Goal: Task Accomplishment & Management: Manage account settings

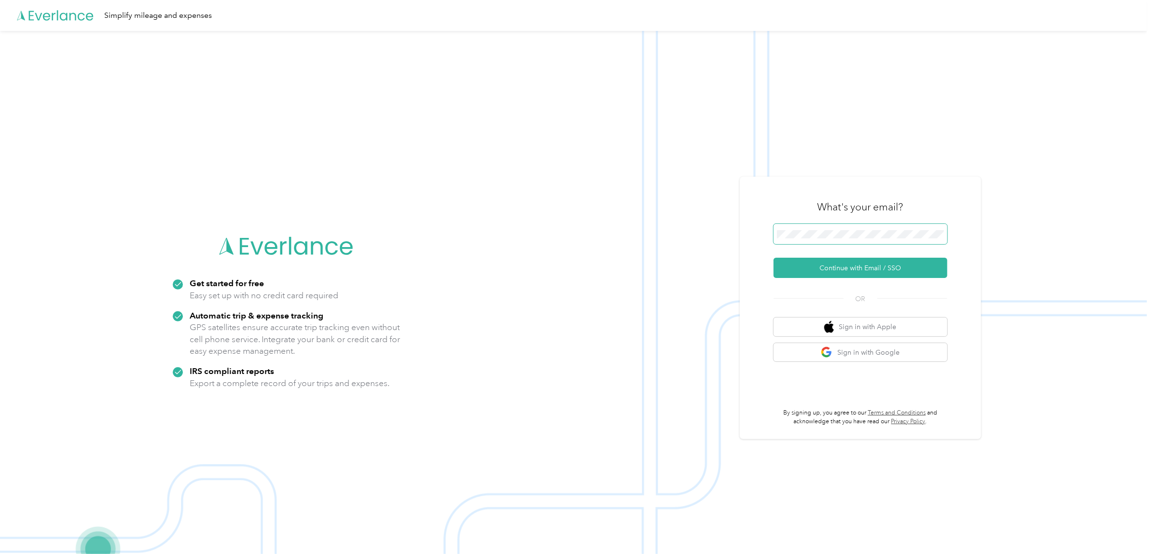
click at [816, 226] on span at bounding box center [861, 234] width 174 height 20
click at [849, 264] on button "Continue with Email / SSO" at bounding box center [861, 268] width 174 height 20
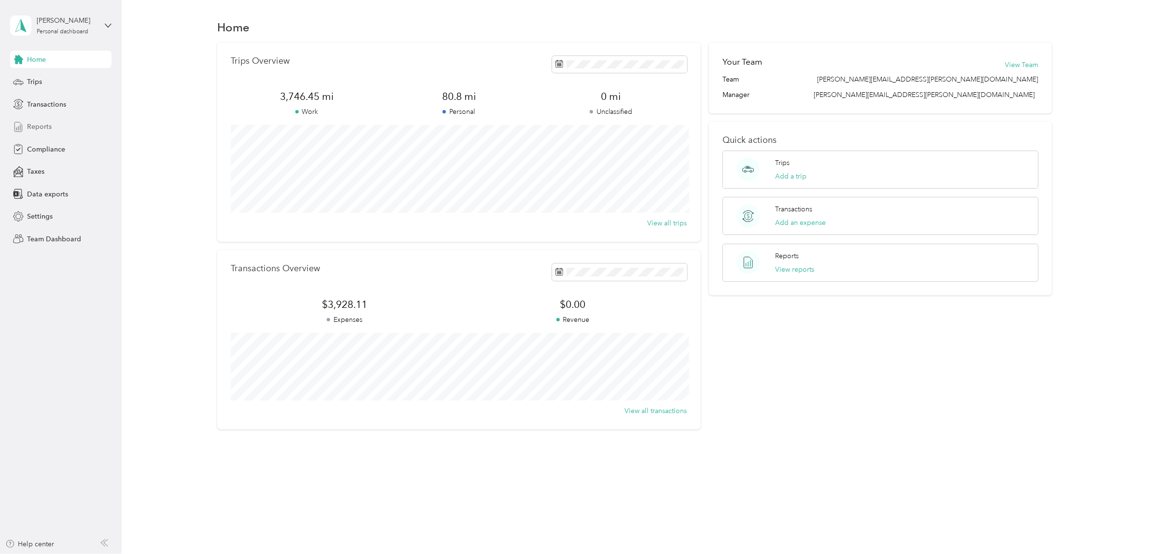
click at [41, 123] on span "Reports" at bounding box center [39, 127] width 25 height 10
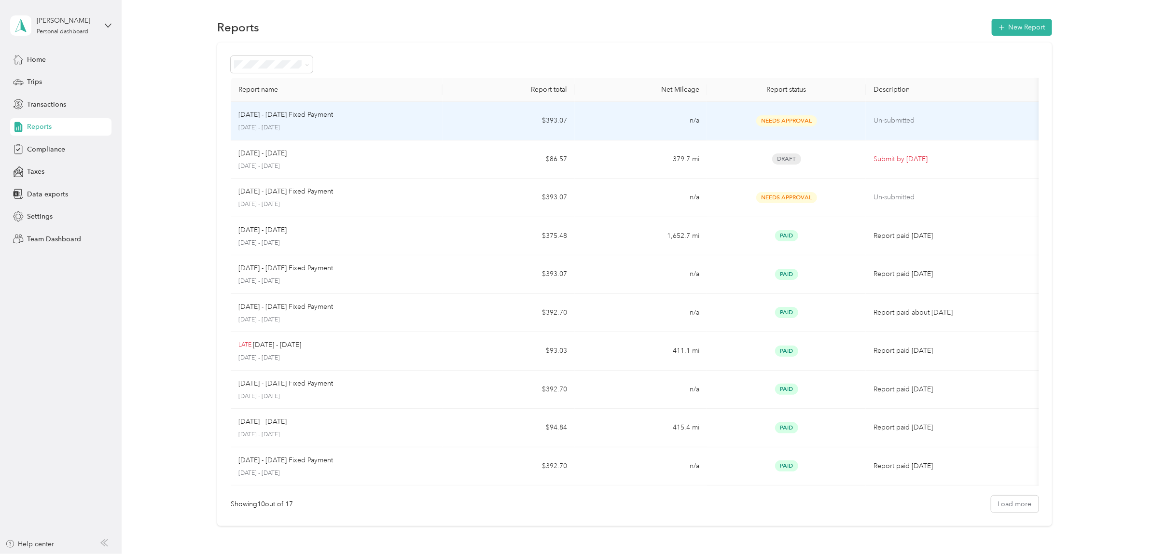
click at [880, 122] on p "Un-submitted" at bounding box center [953, 120] width 161 height 11
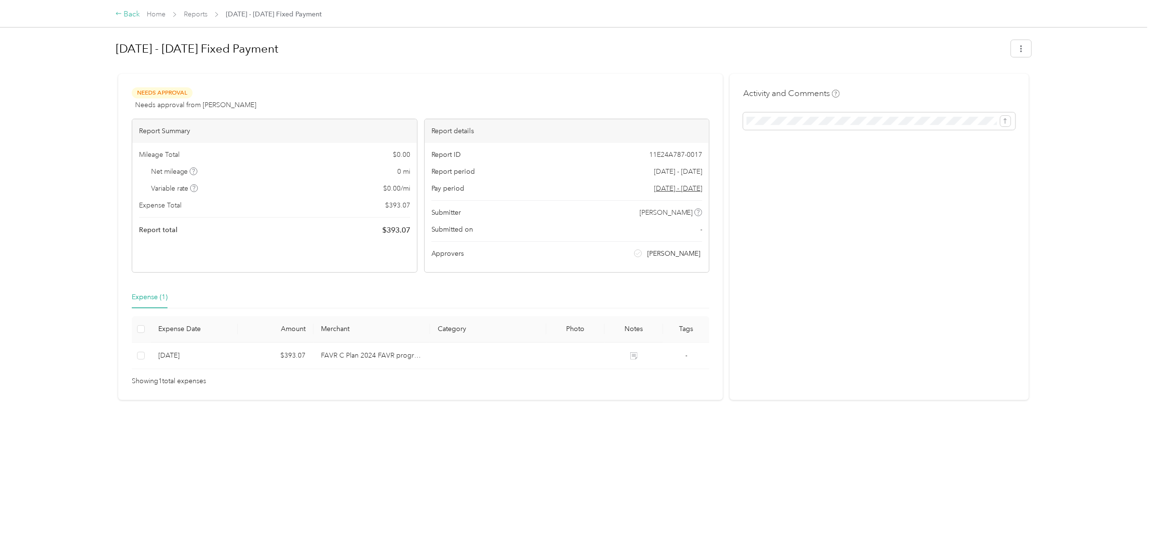
click at [128, 12] on div "Back" at bounding box center [127, 15] width 25 height 12
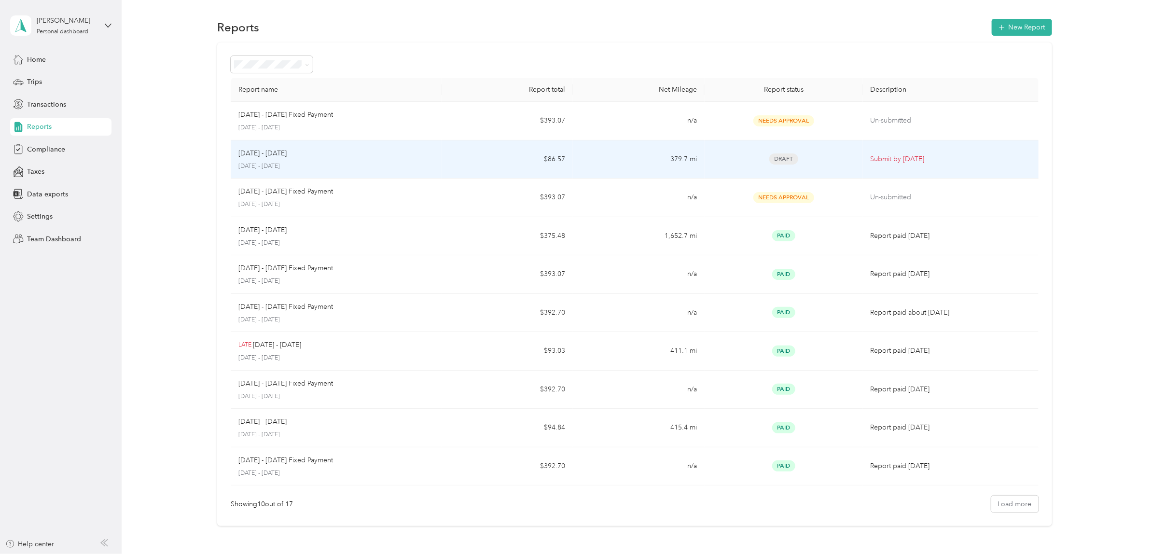
click at [621, 160] on td "379.7 mi" at bounding box center [639, 159] width 132 height 39
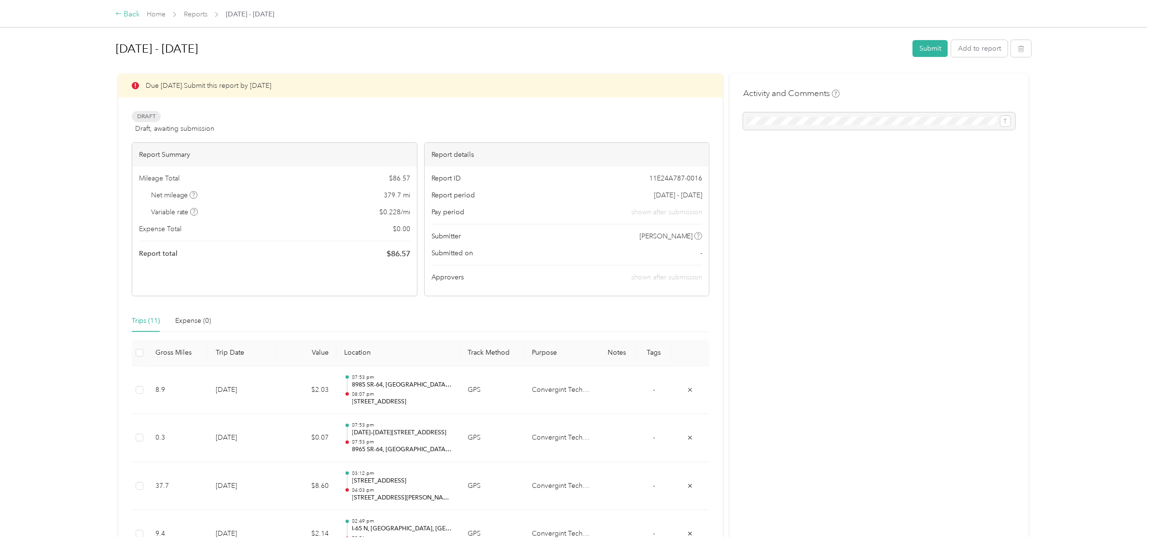
click at [125, 13] on div "Back" at bounding box center [127, 15] width 25 height 12
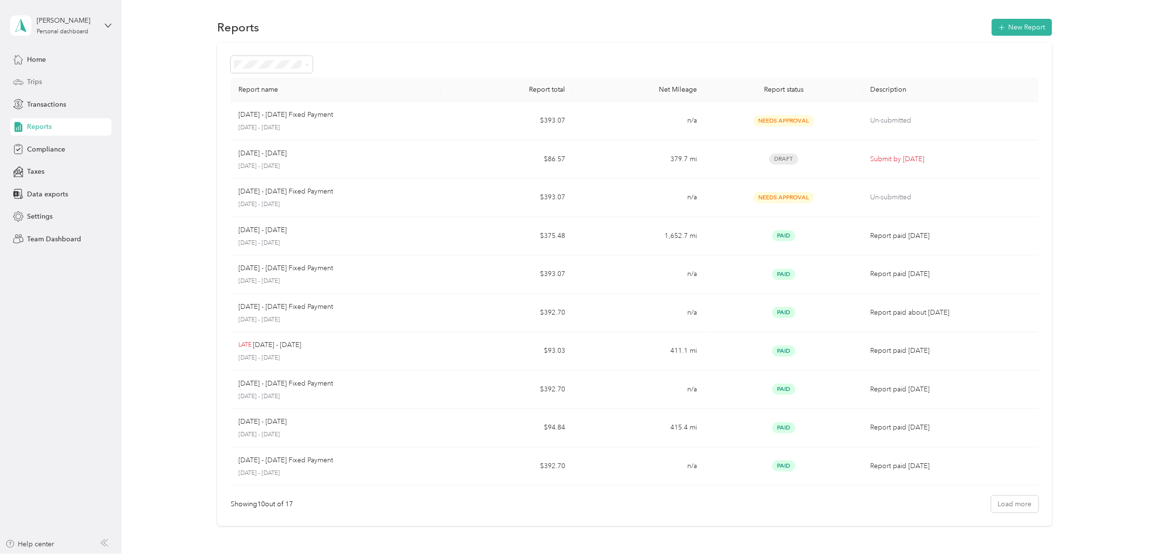
click at [35, 79] on span "Trips" at bounding box center [34, 82] width 15 height 10
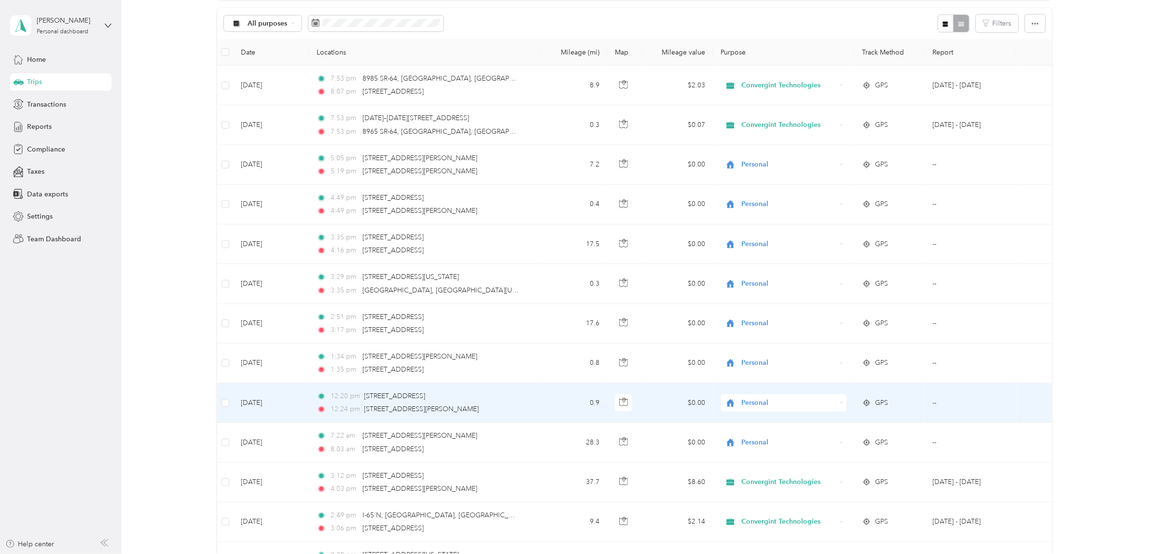
scroll to position [46, 0]
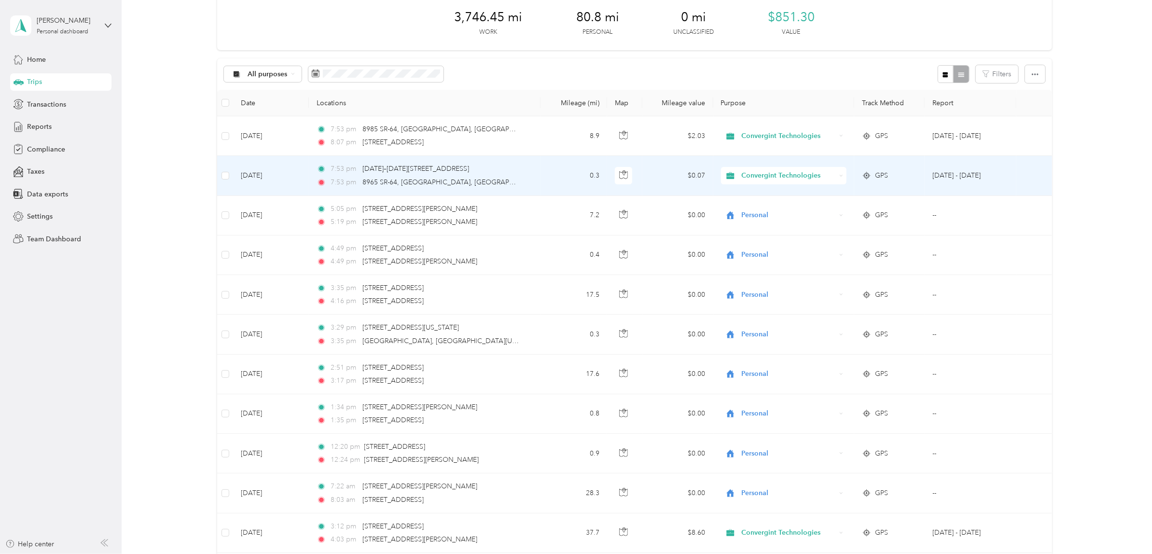
click at [795, 177] on span "Convergint Technologies" at bounding box center [788, 175] width 94 height 11
click at [761, 206] on span "Personal" at bounding box center [790, 211] width 95 height 10
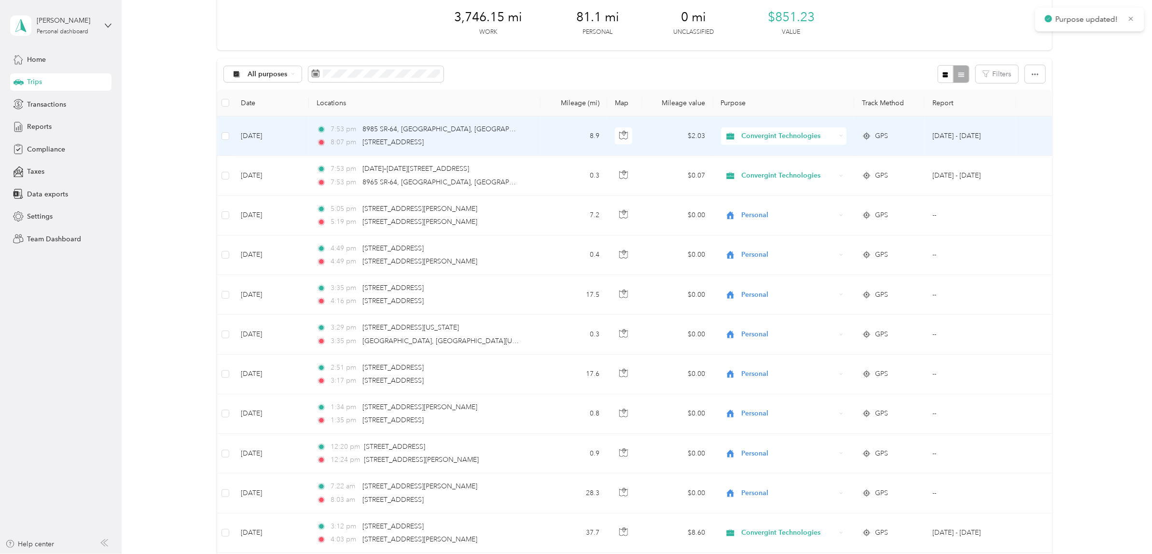
click at [791, 138] on span "Convergint Technologies" at bounding box center [788, 136] width 94 height 11
click at [760, 166] on span "Personal" at bounding box center [790, 171] width 95 height 10
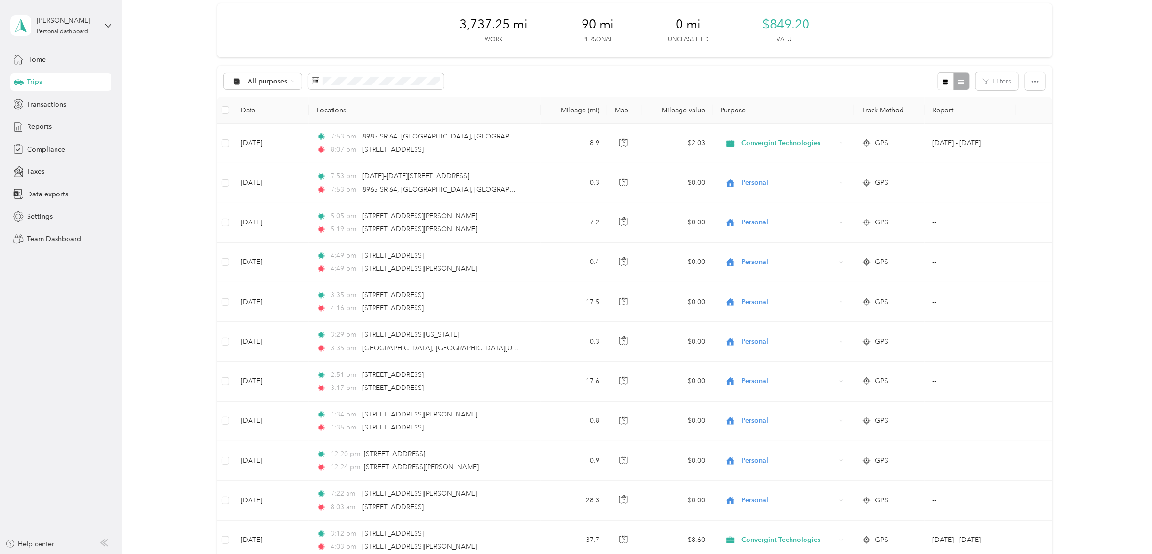
scroll to position [60, 0]
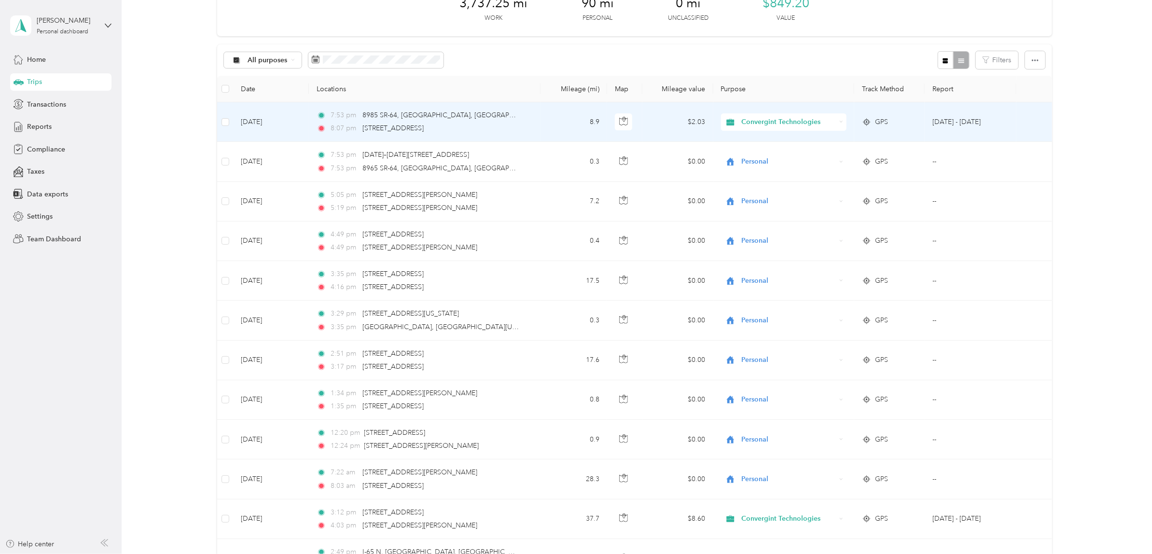
click at [798, 119] on span "Convergint Technologies" at bounding box center [788, 122] width 94 height 11
click at [774, 158] on li "Personal" at bounding box center [781, 157] width 125 height 17
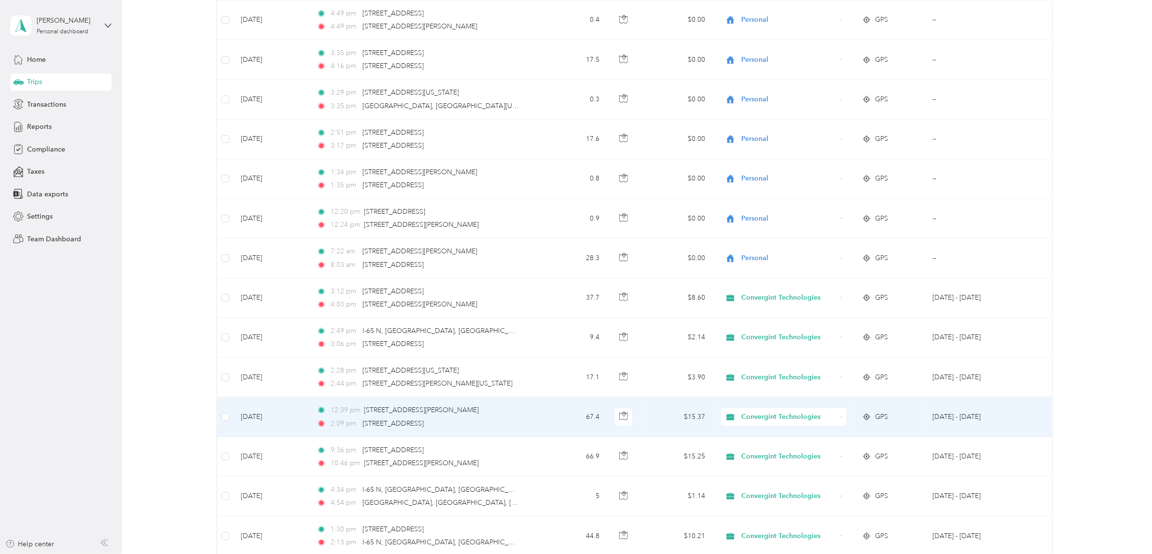
scroll to position [0, 0]
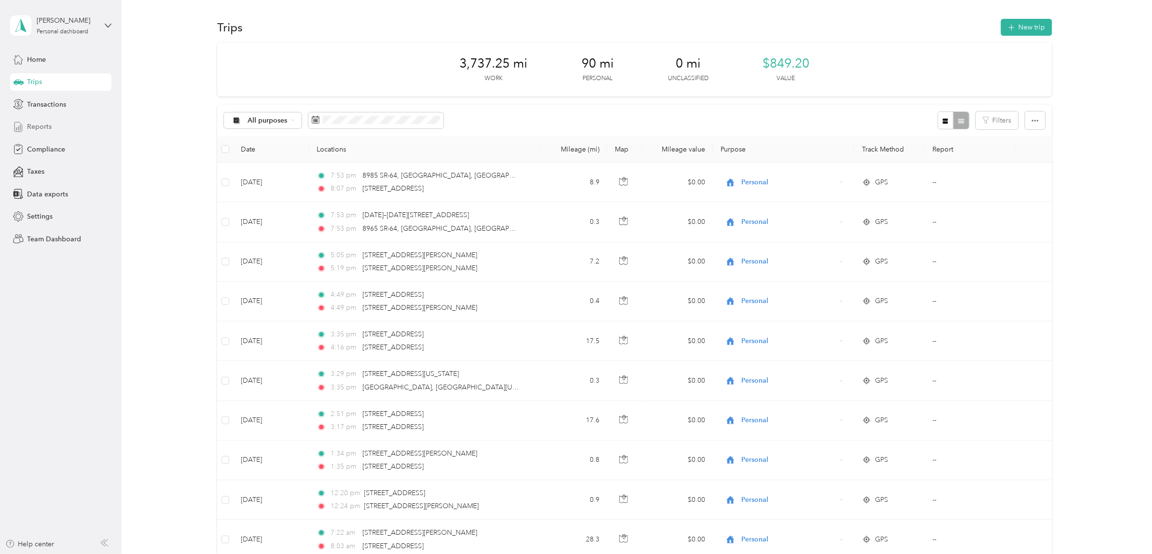
click at [28, 126] on span "Reports" at bounding box center [39, 127] width 25 height 10
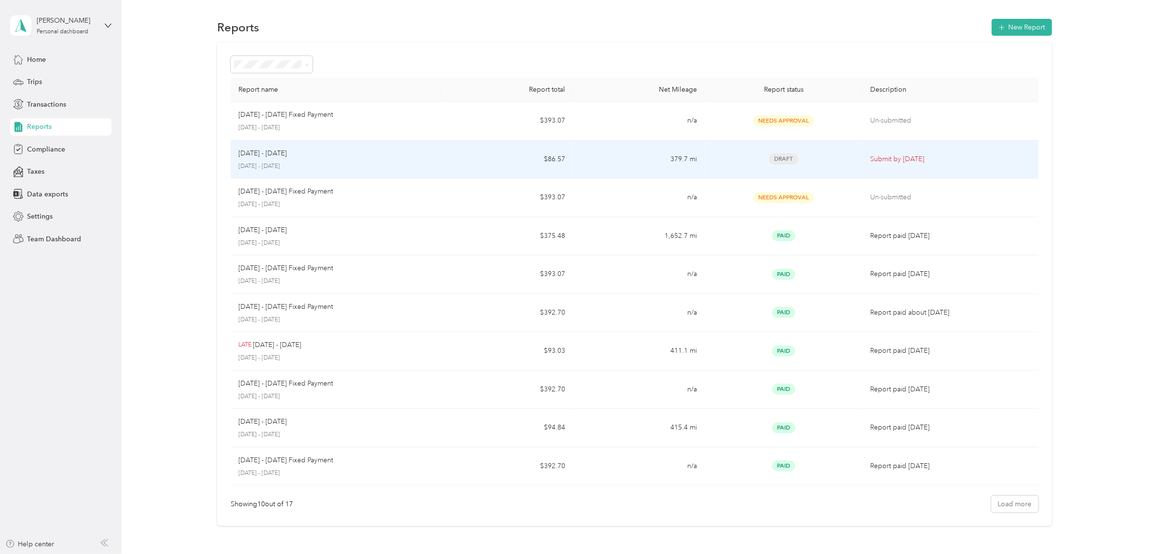
click at [365, 157] on div "Aug 1 - 31, 2025" at bounding box center [335, 153] width 195 height 11
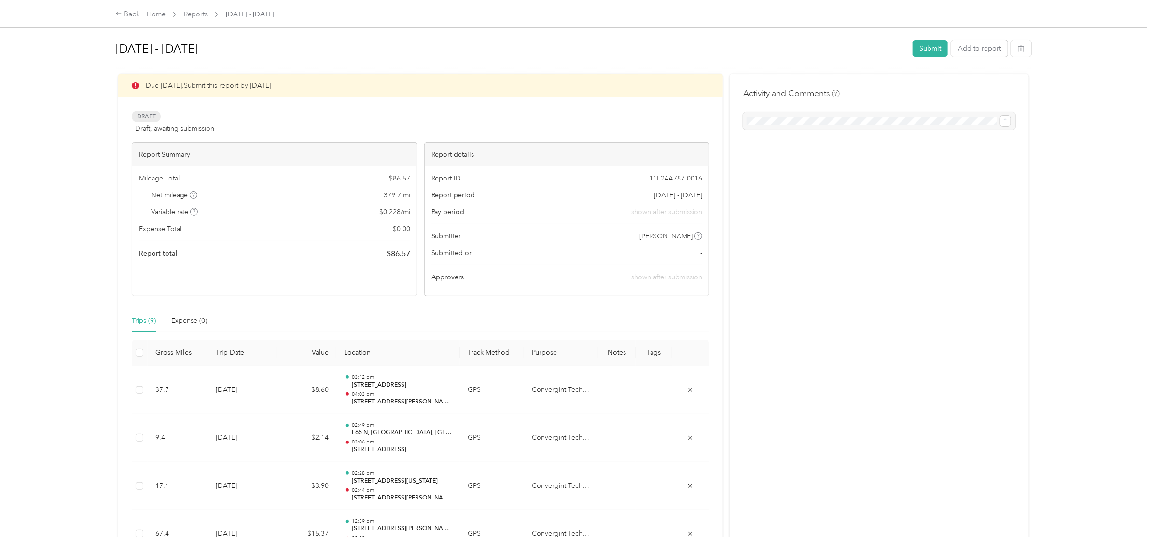
click at [773, 125] on div at bounding box center [879, 120] width 272 height 17
click at [780, 122] on div at bounding box center [879, 120] width 272 height 17
click at [999, 120] on div at bounding box center [879, 120] width 272 height 17
drag, startPoint x: 879, startPoint y: 118, endPoint x: 849, endPoint y: 116, distance: 30.0
click at [855, 117] on div at bounding box center [879, 120] width 272 height 17
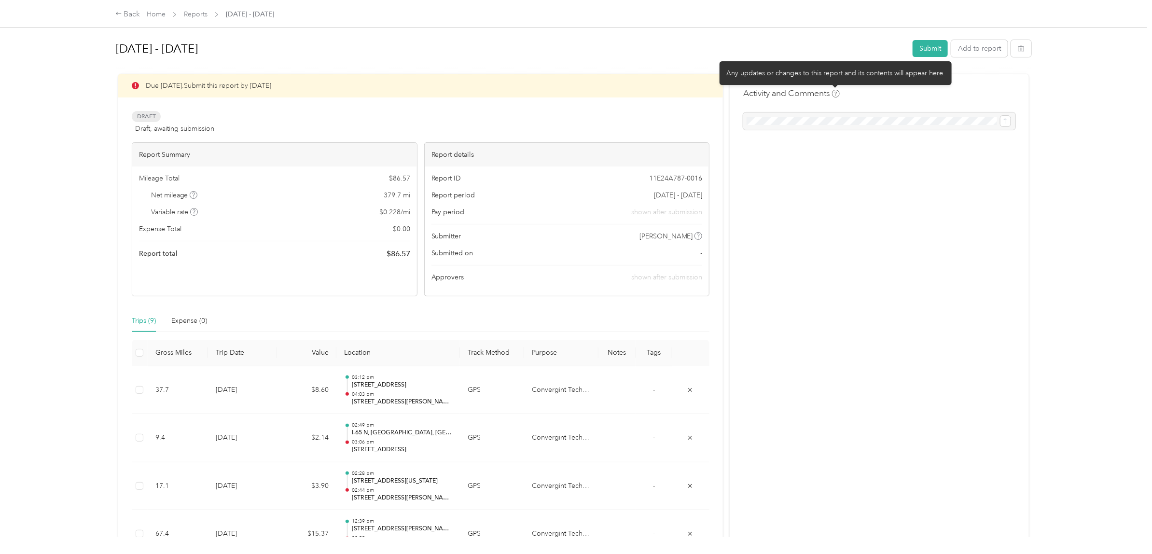
click at [833, 93] on icon at bounding box center [836, 94] width 8 height 8
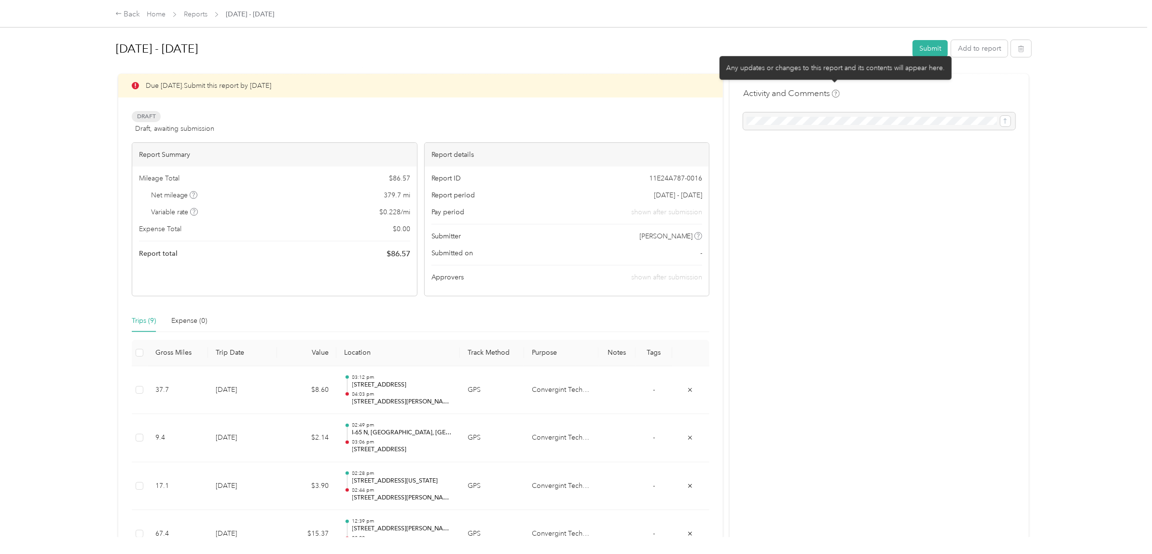
click at [799, 93] on h4 "Activity and Comments" at bounding box center [791, 93] width 97 height 12
click at [798, 92] on h4 "Activity and Comments" at bounding box center [791, 93] width 97 height 12
click at [756, 94] on h4 "Activity and Comments" at bounding box center [791, 93] width 97 height 12
drag, startPoint x: 751, startPoint y: 117, endPoint x: 748, endPoint y: 112, distance: 5.0
click at [749, 116] on div at bounding box center [879, 120] width 272 height 17
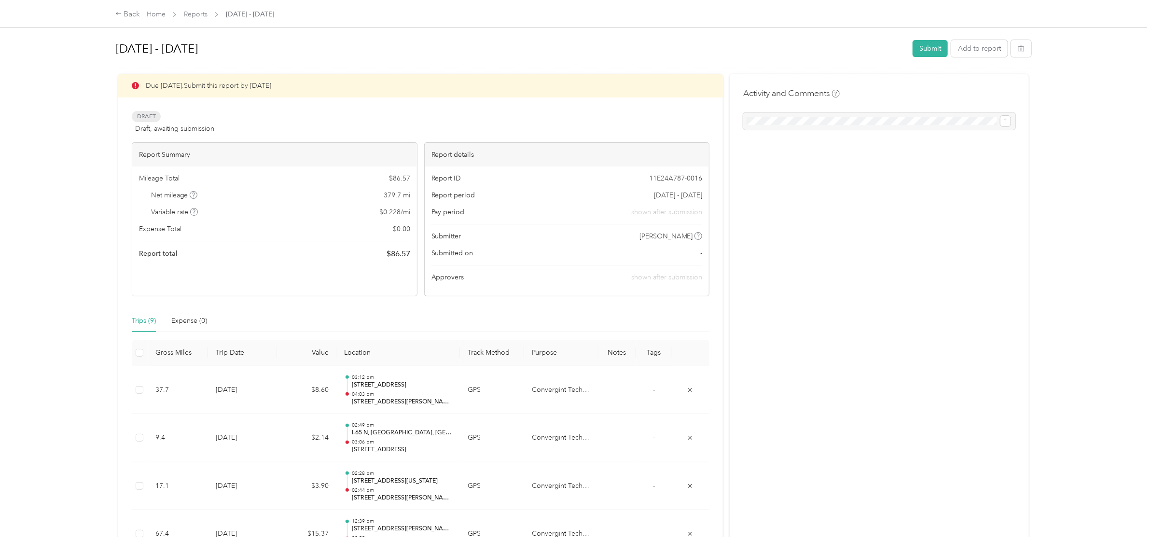
click at [734, 113] on div "Activity and Comments" at bounding box center [879, 452] width 299 height 756
click at [180, 128] on span "Draft, awaiting submission" at bounding box center [174, 129] width 79 height 10
drag, startPoint x: 179, startPoint y: 124, endPoint x: 799, endPoint y: 119, distance: 620.1
click at [795, 122] on div at bounding box center [879, 120] width 272 height 17
drag, startPoint x: 814, startPoint y: 90, endPoint x: 825, endPoint y: 95, distance: 12.1
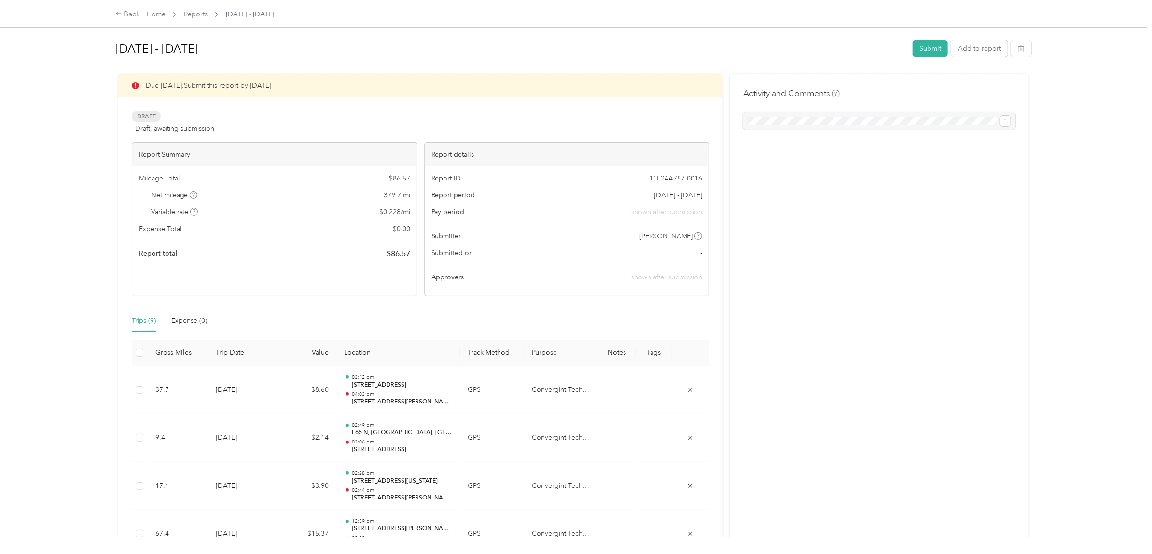
click at [814, 91] on h4 "Activity and Comments" at bounding box center [791, 93] width 97 height 12
click at [808, 119] on div at bounding box center [879, 120] width 272 height 17
drag, startPoint x: 806, startPoint y: 121, endPoint x: 788, endPoint y: 122, distance: 17.9
click at [788, 122] on div at bounding box center [879, 120] width 272 height 17
click at [922, 46] on button "Submit" at bounding box center [930, 48] width 35 height 17
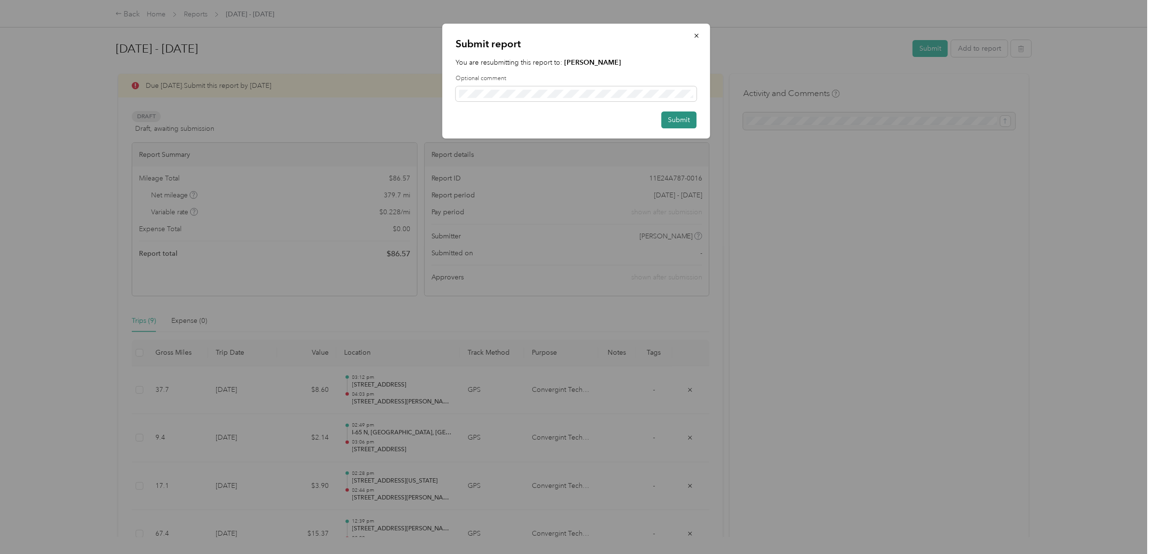
click at [680, 116] on button "Submit" at bounding box center [678, 119] width 35 height 17
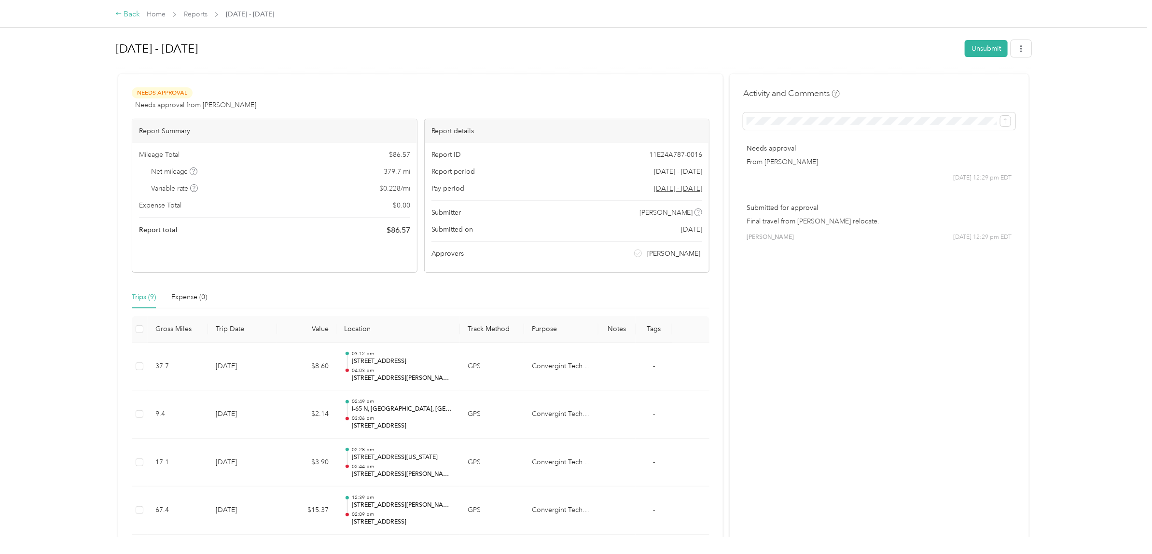
click at [130, 15] on div "Back" at bounding box center [127, 15] width 25 height 12
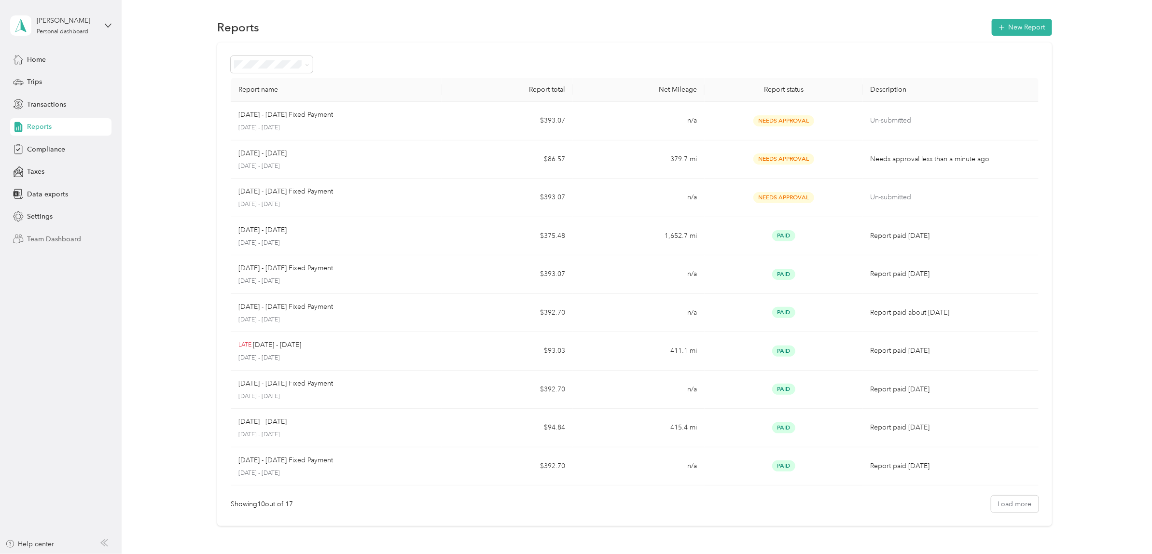
click at [49, 236] on span "Team Dashboard" at bounding box center [54, 239] width 54 height 10
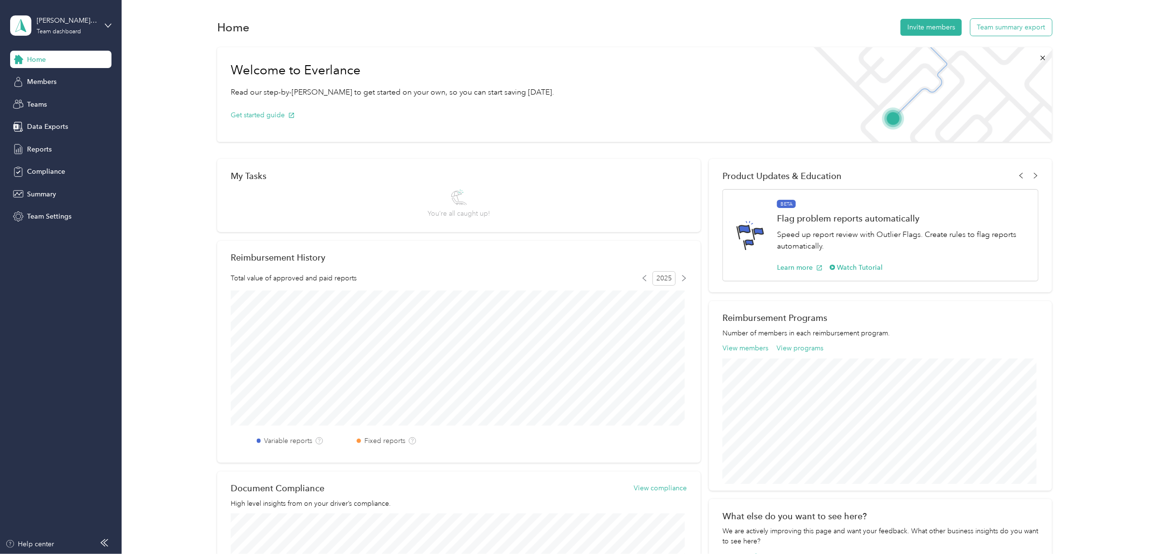
click at [1017, 28] on button "Team summary export" at bounding box center [1011, 27] width 82 height 17
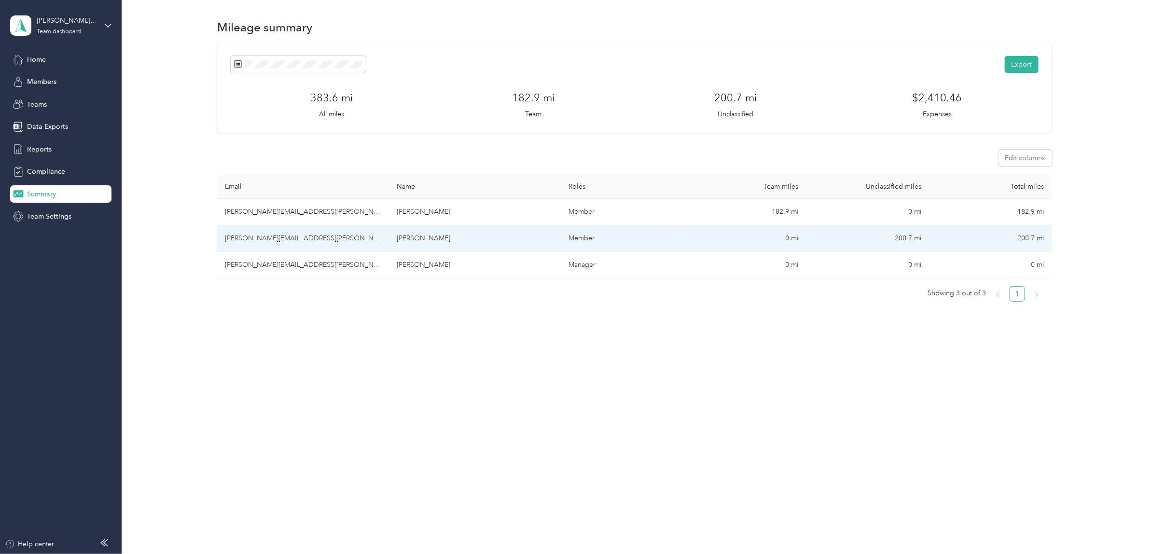
click at [365, 241] on td "joseph.crepps@convergint.com" at bounding box center [303, 238] width 172 height 27
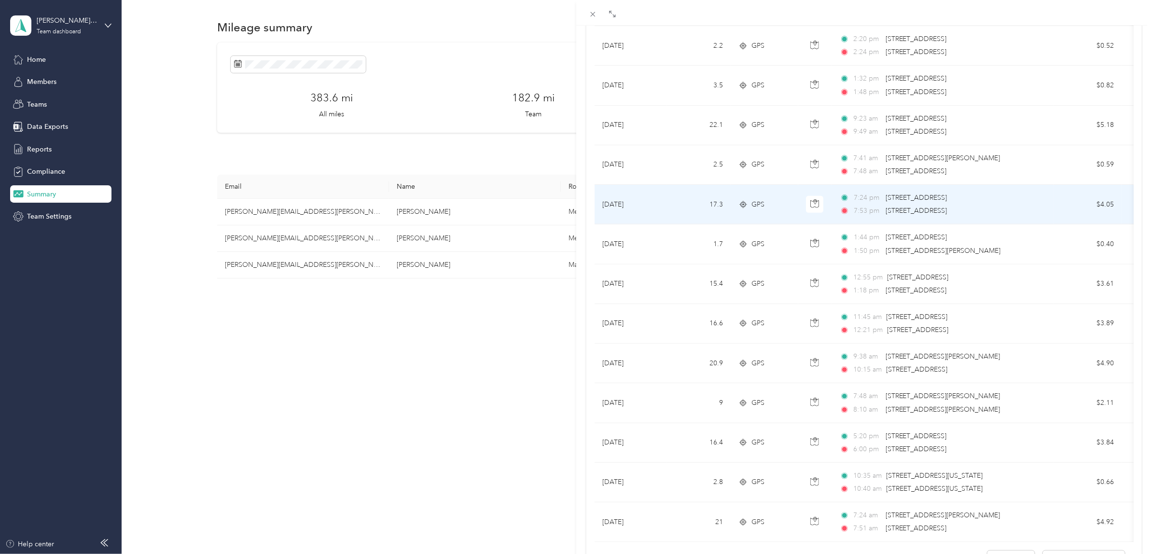
scroll to position [685, 0]
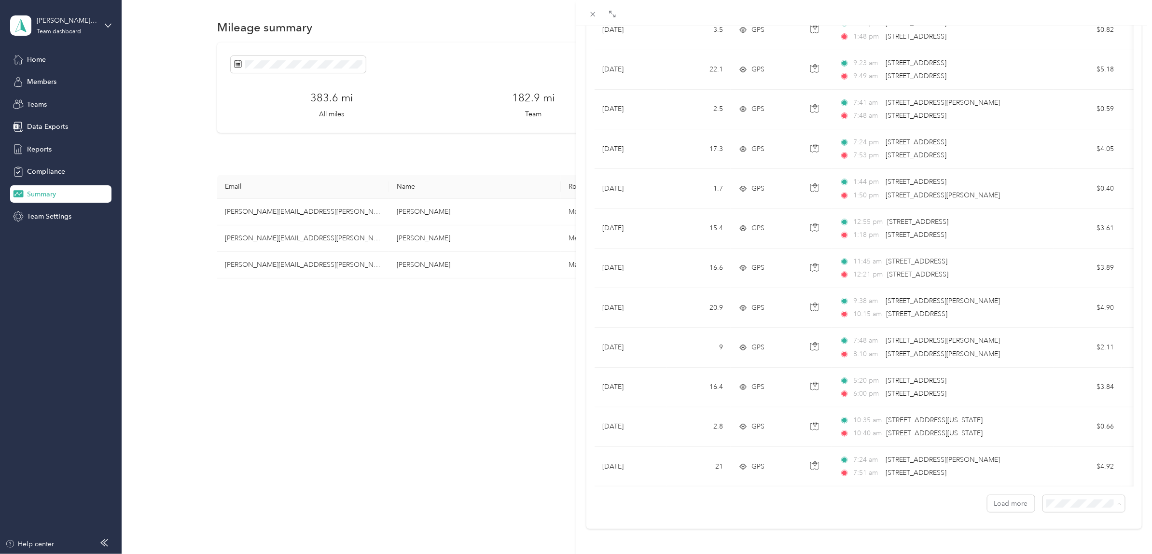
click at [1062, 478] on li "100 per load" at bounding box center [1075, 477] width 82 height 17
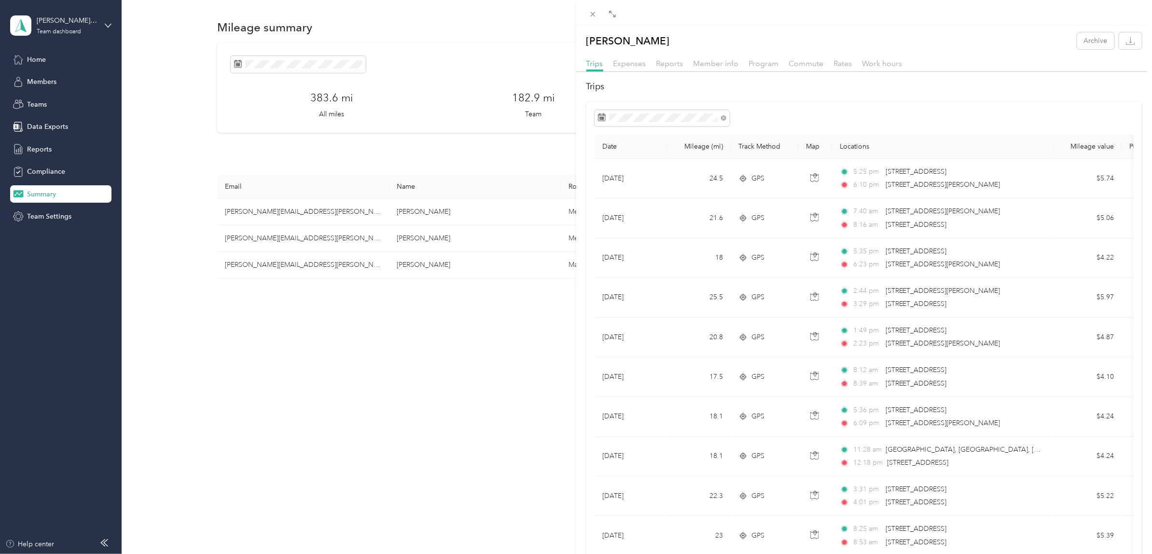
click at [44, 150] on div "Joseph Crepps Archive Trips Expenses Reports Member info Program Commute Rates …" at bounding box center [576, 277] width 1152 height 554
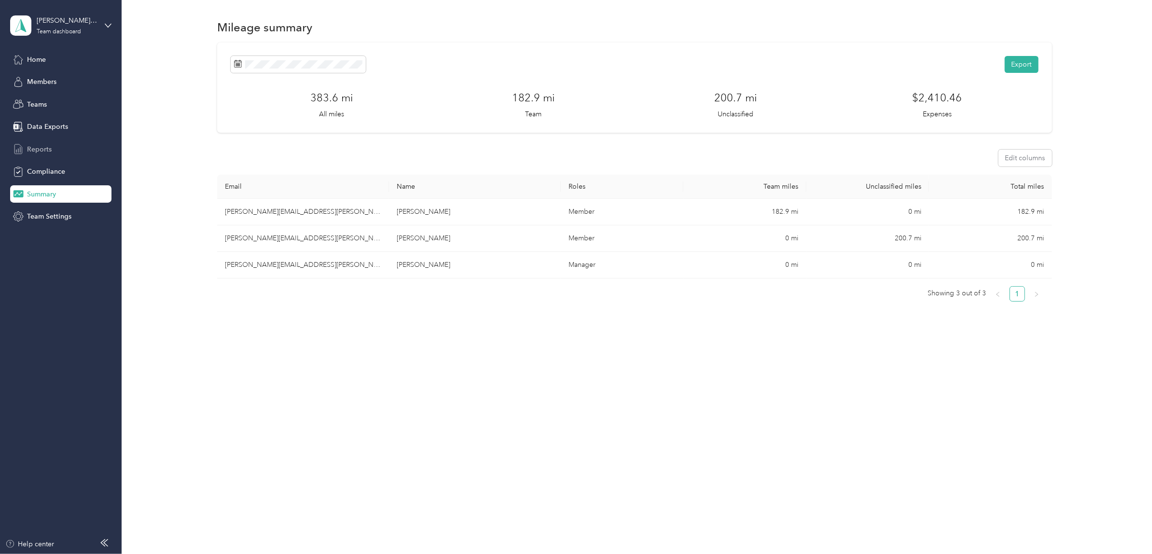
click at [35, 148] on span "Reports" at bounding box center [39, 149] width 25 height 10
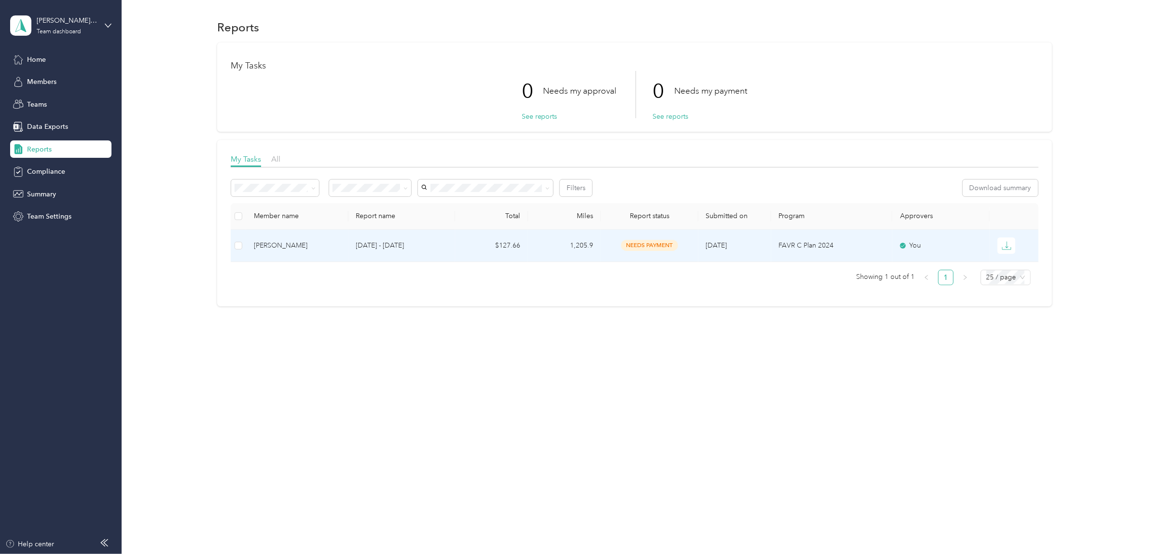
click at [787, 246] on p "FAVR C Plan 2024" at bounding box center [832, 245] width 106 height 11
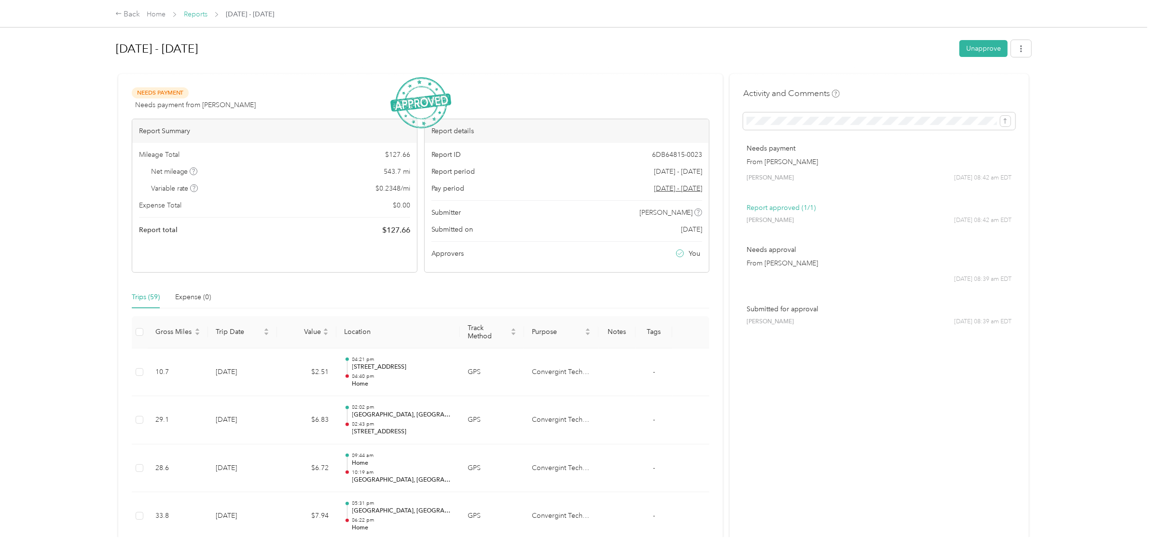
click at [191, 15] on link "Reports" at bounding box center [196, 14] width 24 height 8
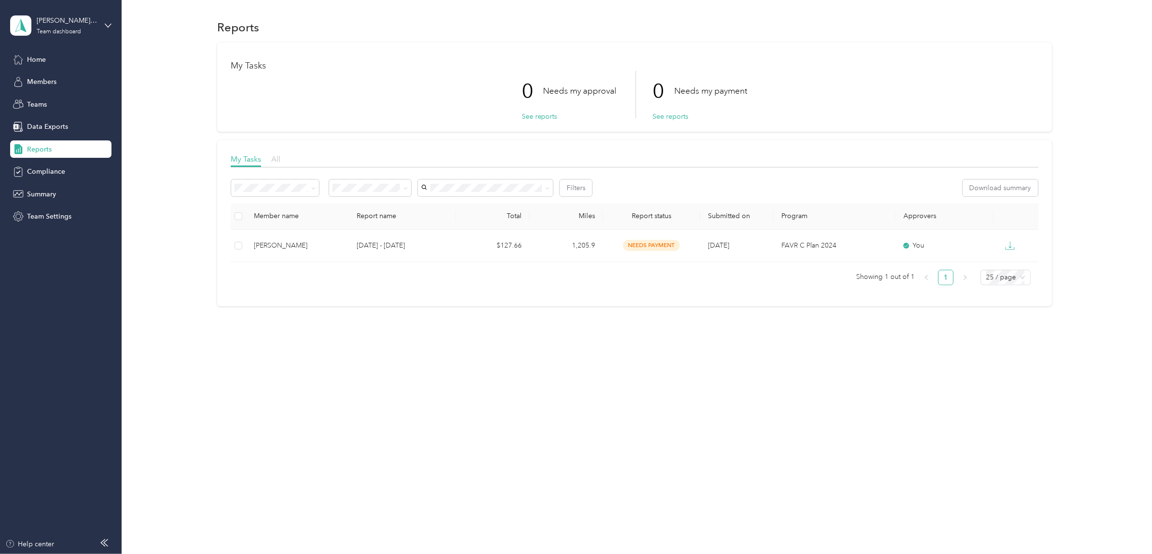
click at [274, 158] on span "All" at bounding box center [275, 158] width 9 height 9
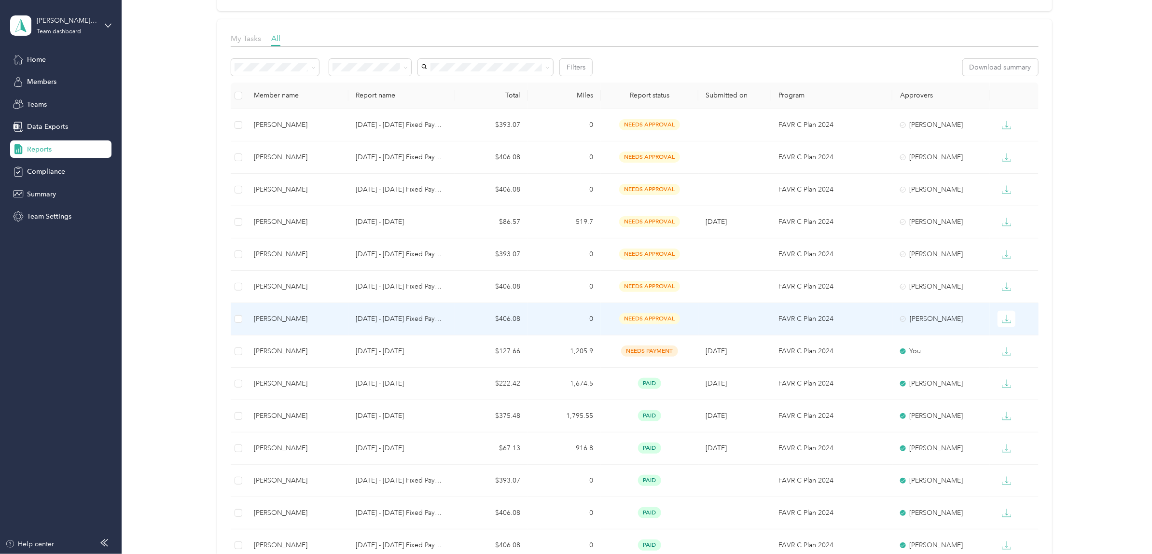
scroll to position [60, 0]
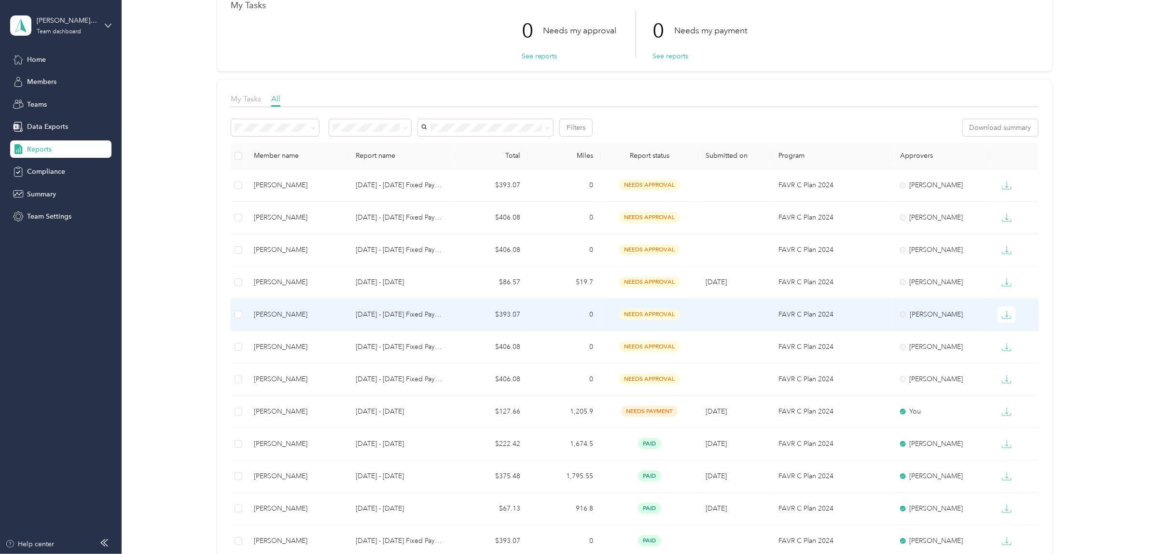
click at [470, 314] on td "$393.07" at bounding box center [491, 315] width 73 height 32
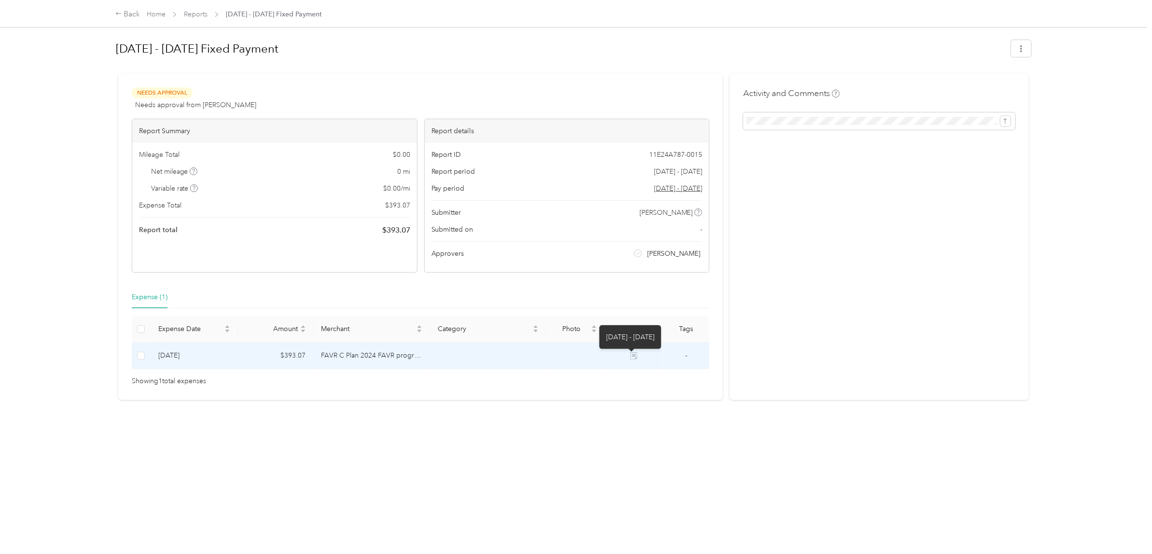
click at [631, 353] on icon at bounding box center [633, 355] width 7 height 7
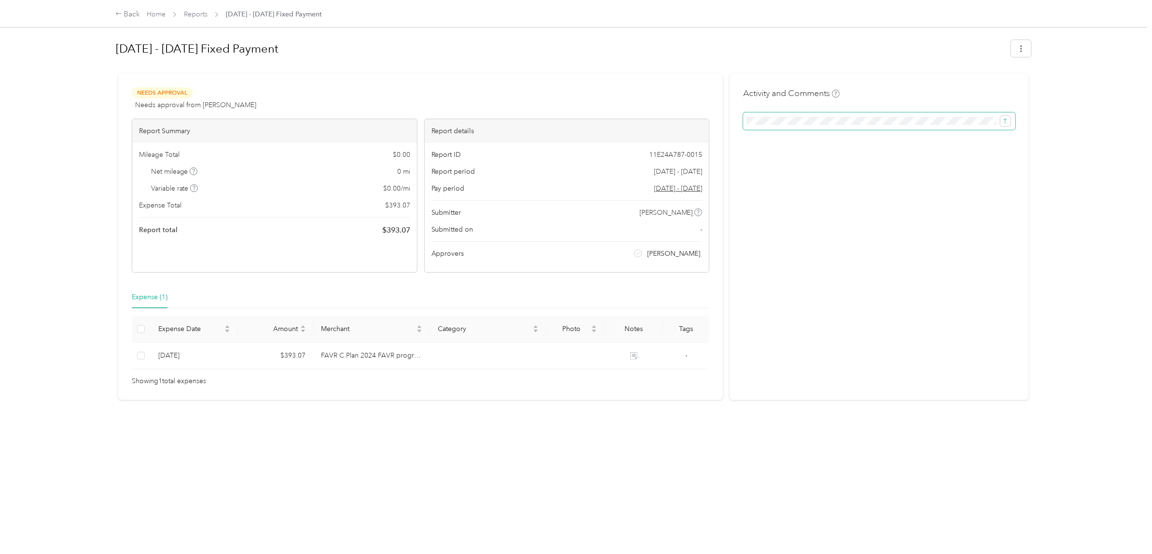
scroll to position [0, 194]
click at [1000, 116] on button "submit" at bounding box center [1005, 121] width 10 height 11
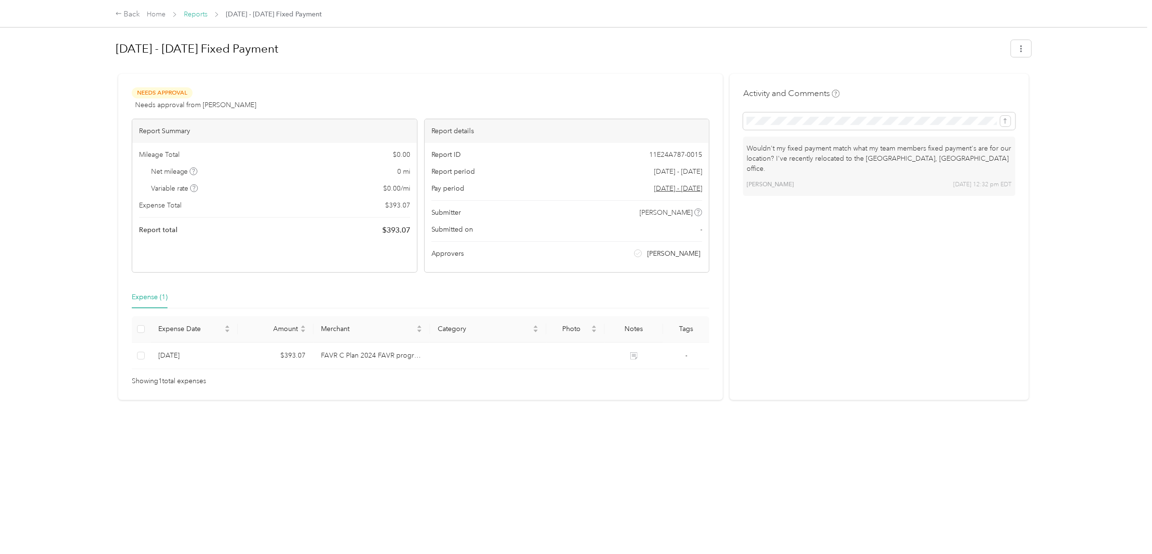
click at [201, 13] on link "Reports" at bounding box center [196, 14] width 24 height 8
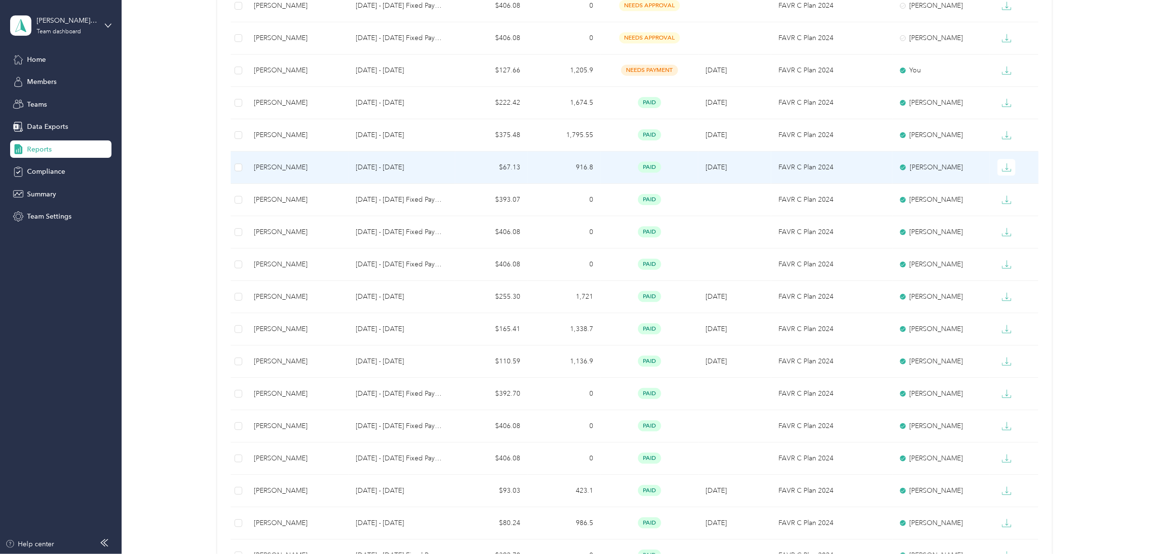
scroll to position [422, 0]
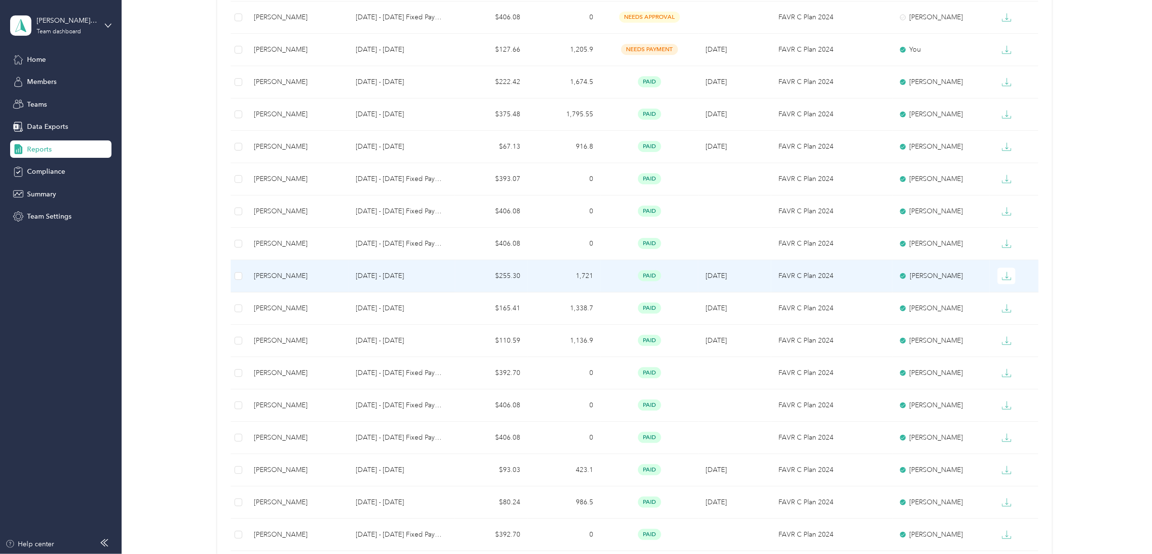
click at [386, 279] on p "Jun 1 - 30, 2025" at bounding box center [402, 276] width 92 height 11
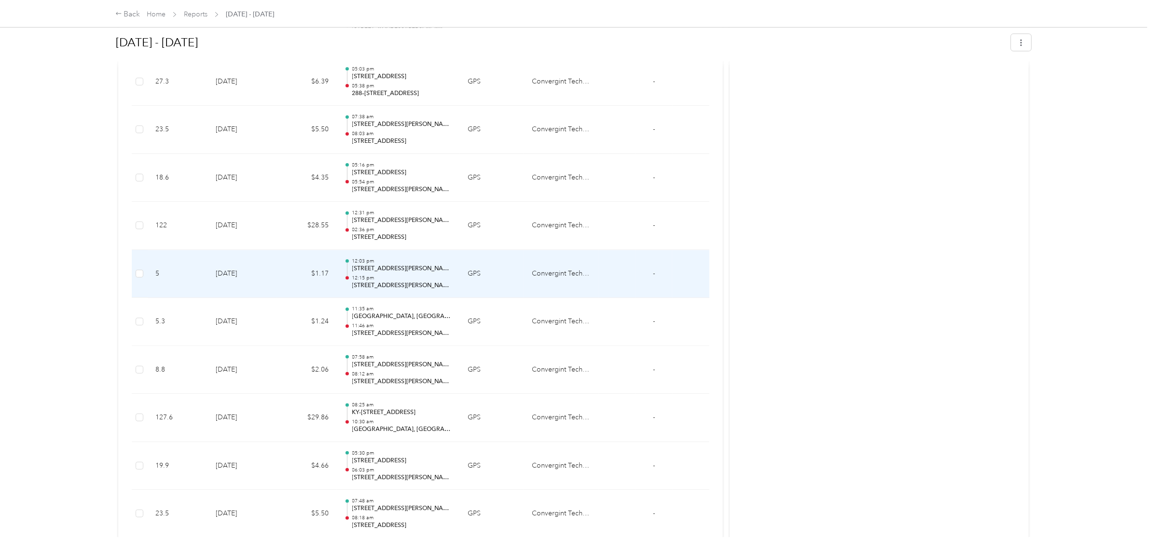
scroll to position [1387, 0]
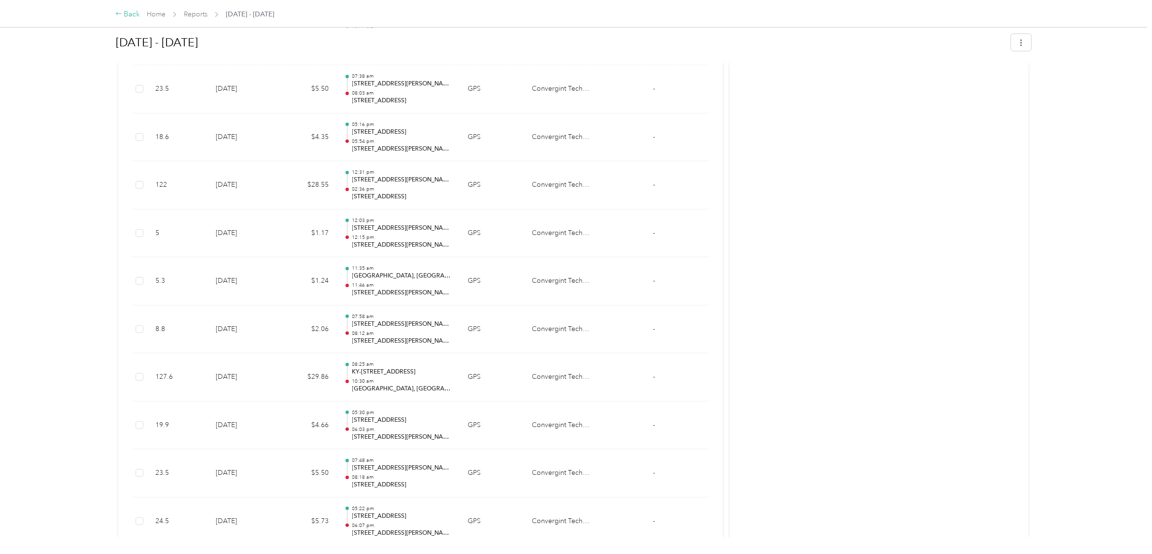
click at [130, 14] on div "Back" at bounding box center [127, 15] width 25 height 12
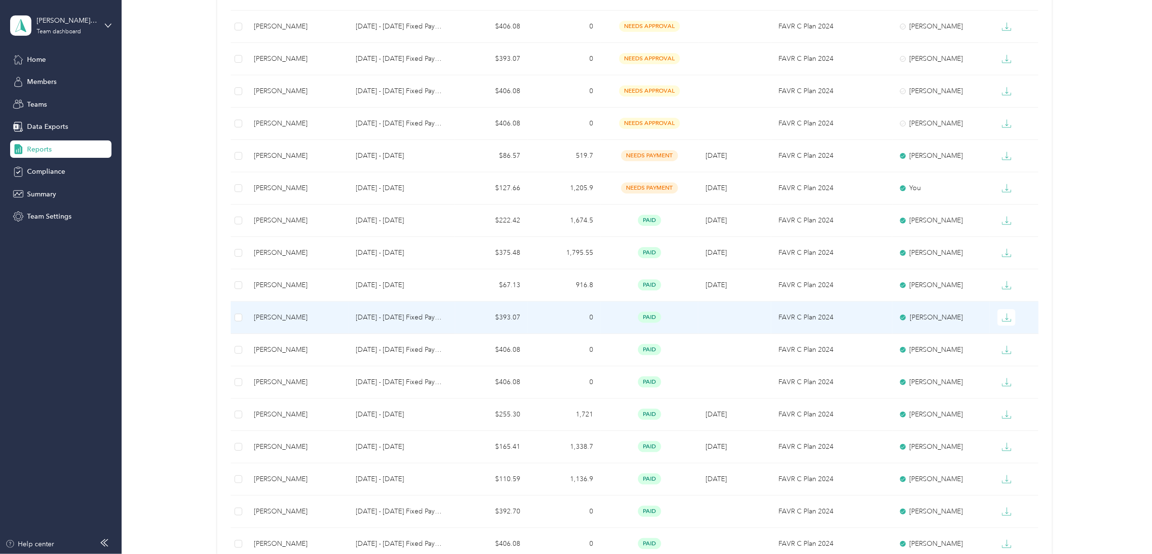
scroll to position [362, 0]
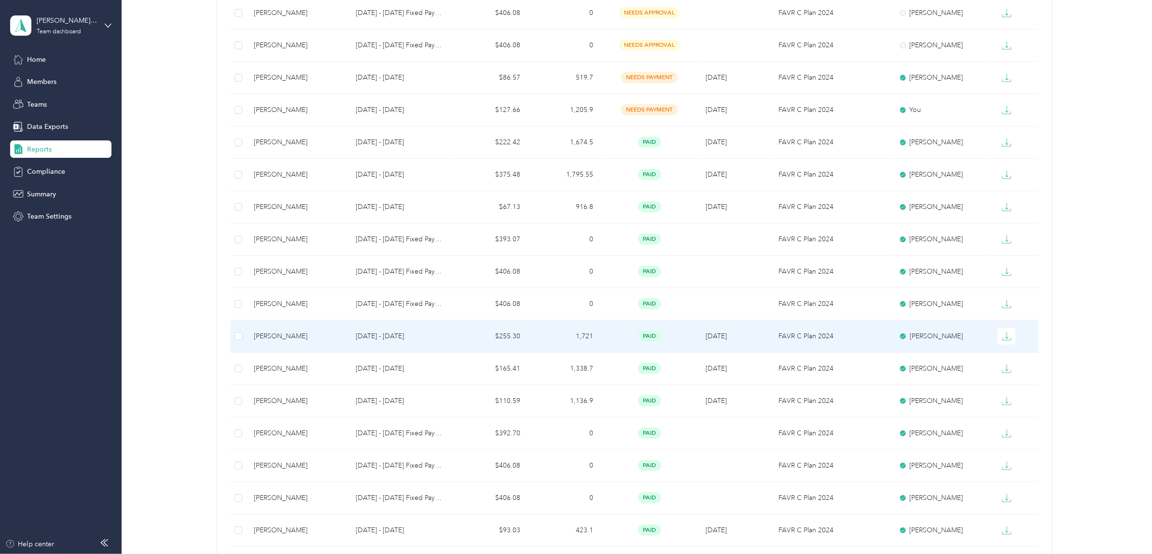
click at [333, 337] on div "Joseph Crepps" at bounding box center [297, 336] width 86 height 11
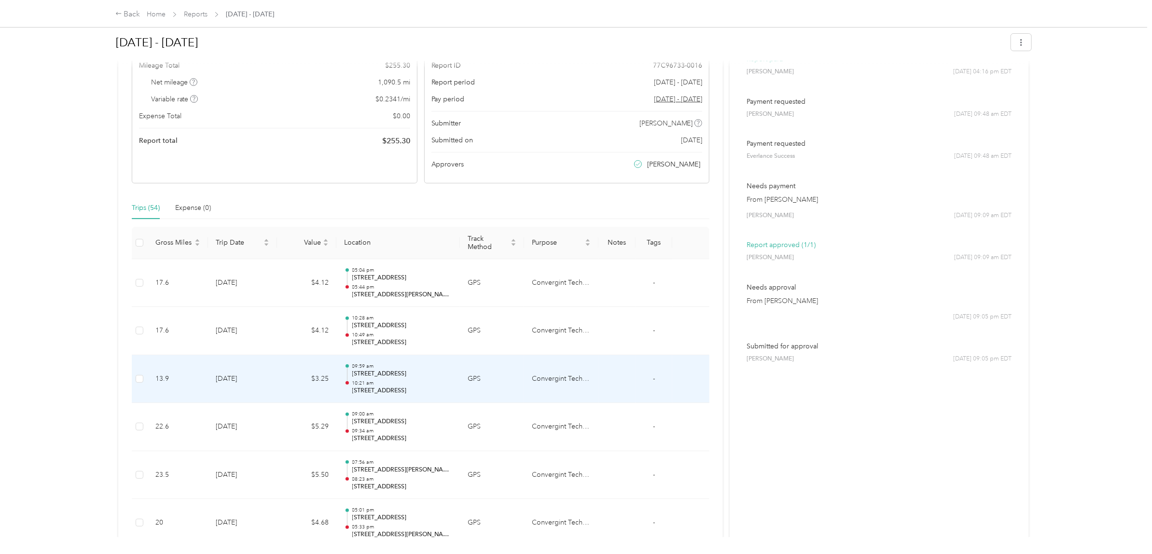
scroll to position [121, 0]
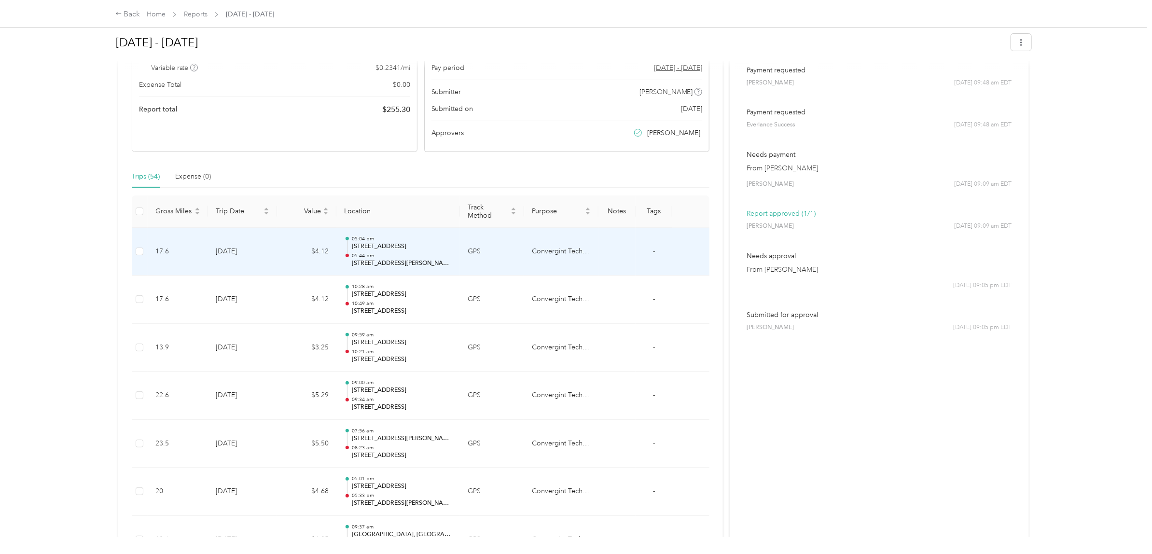
click at [391, 261] on p "11308 Angelina Rd, Hunters Hollow, KY" at bounding box center [402, 263] width 100 height 9
